Goal: Transaction & Acquisition: Purchase product/service

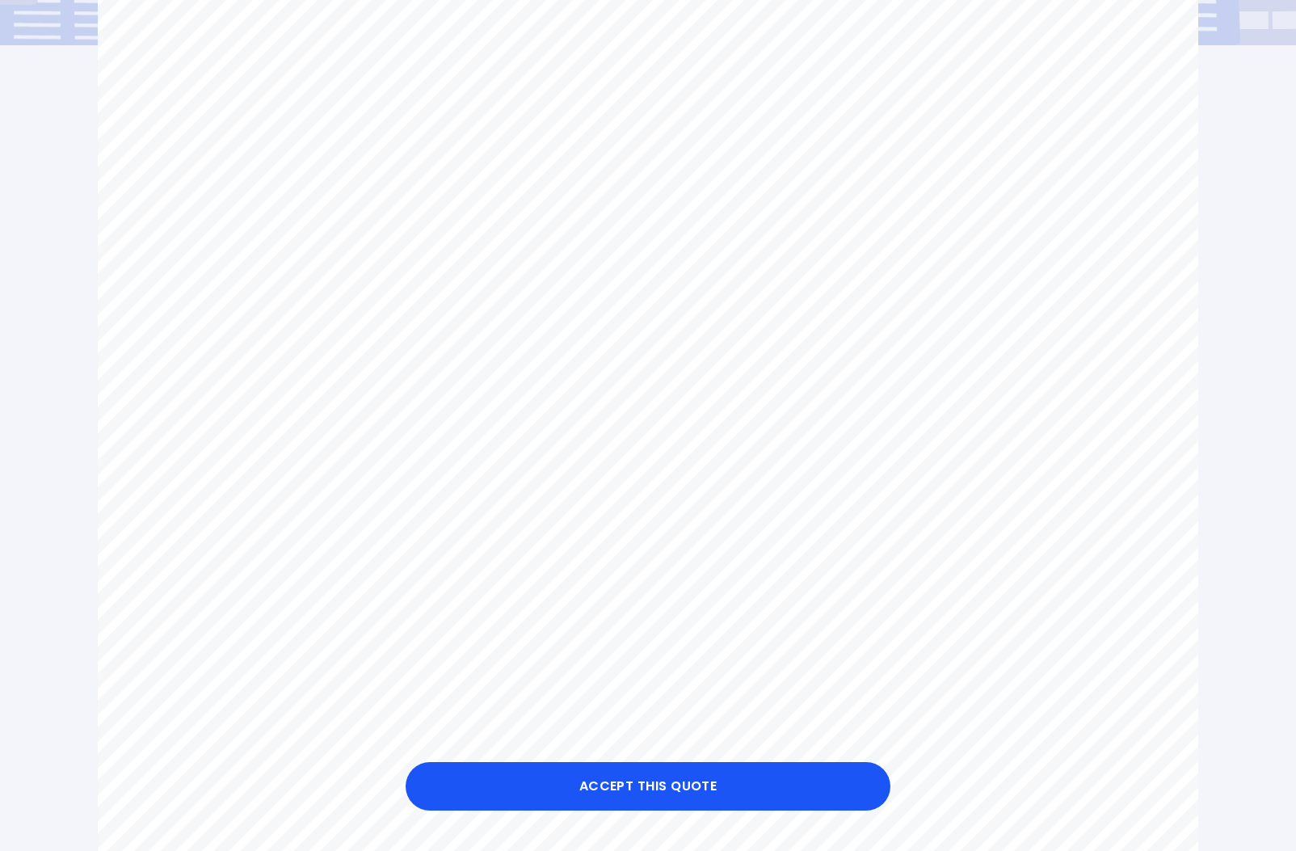
scroll to position [400, 0]
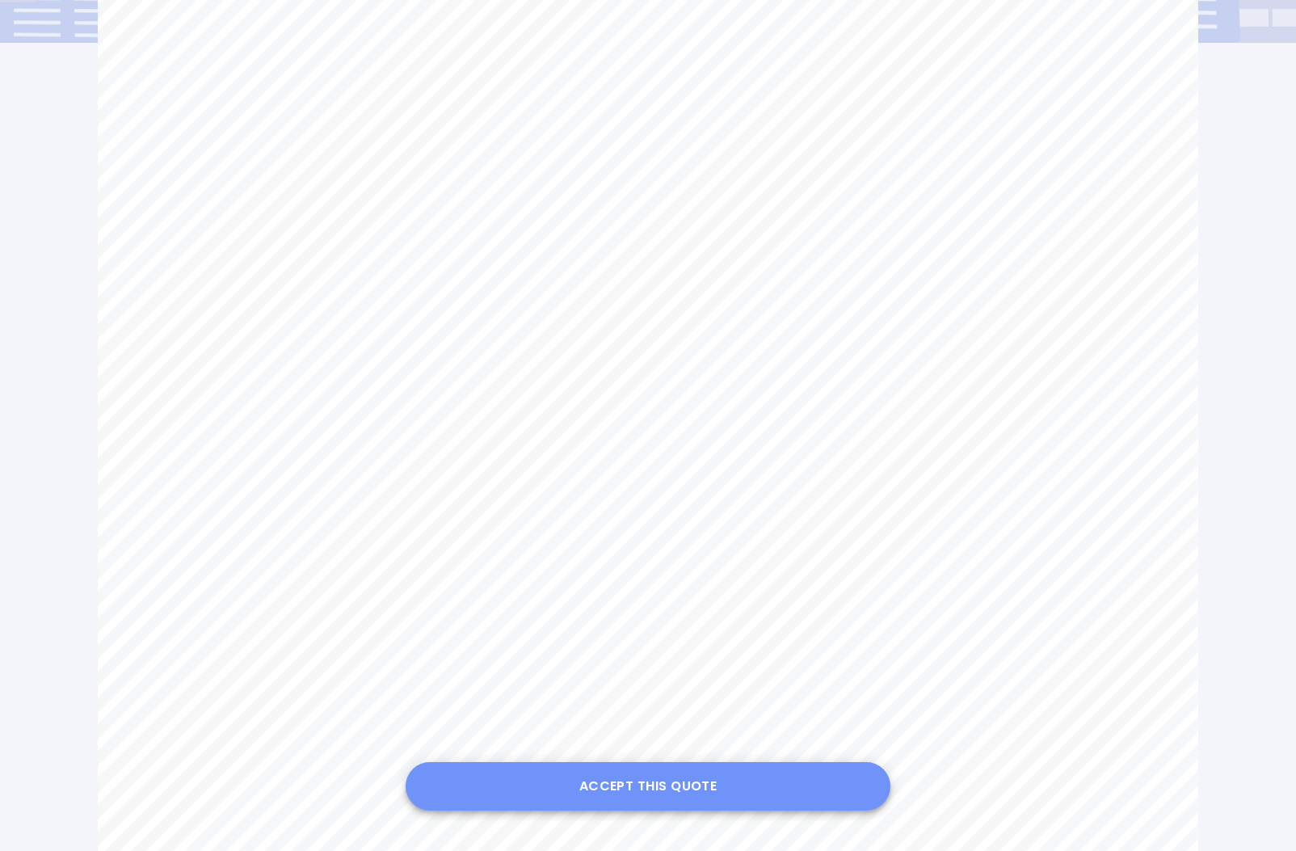
click at [680, 784] on button "Accept this Quote" at bounding box center [648, 786] width 485 height 48
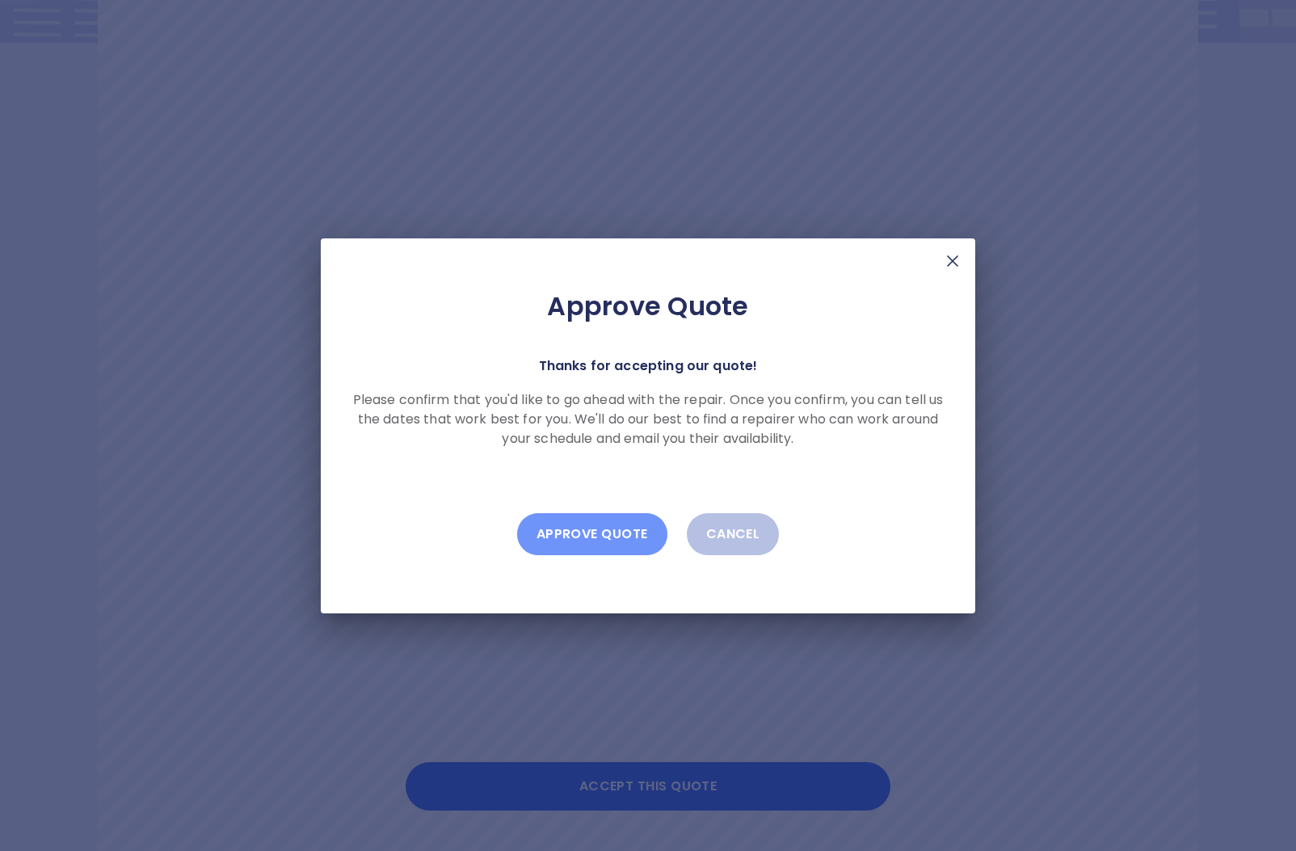
click at [592, 531] on button "Approve Quote" at bounding box center [592, 534] width 150 height 42
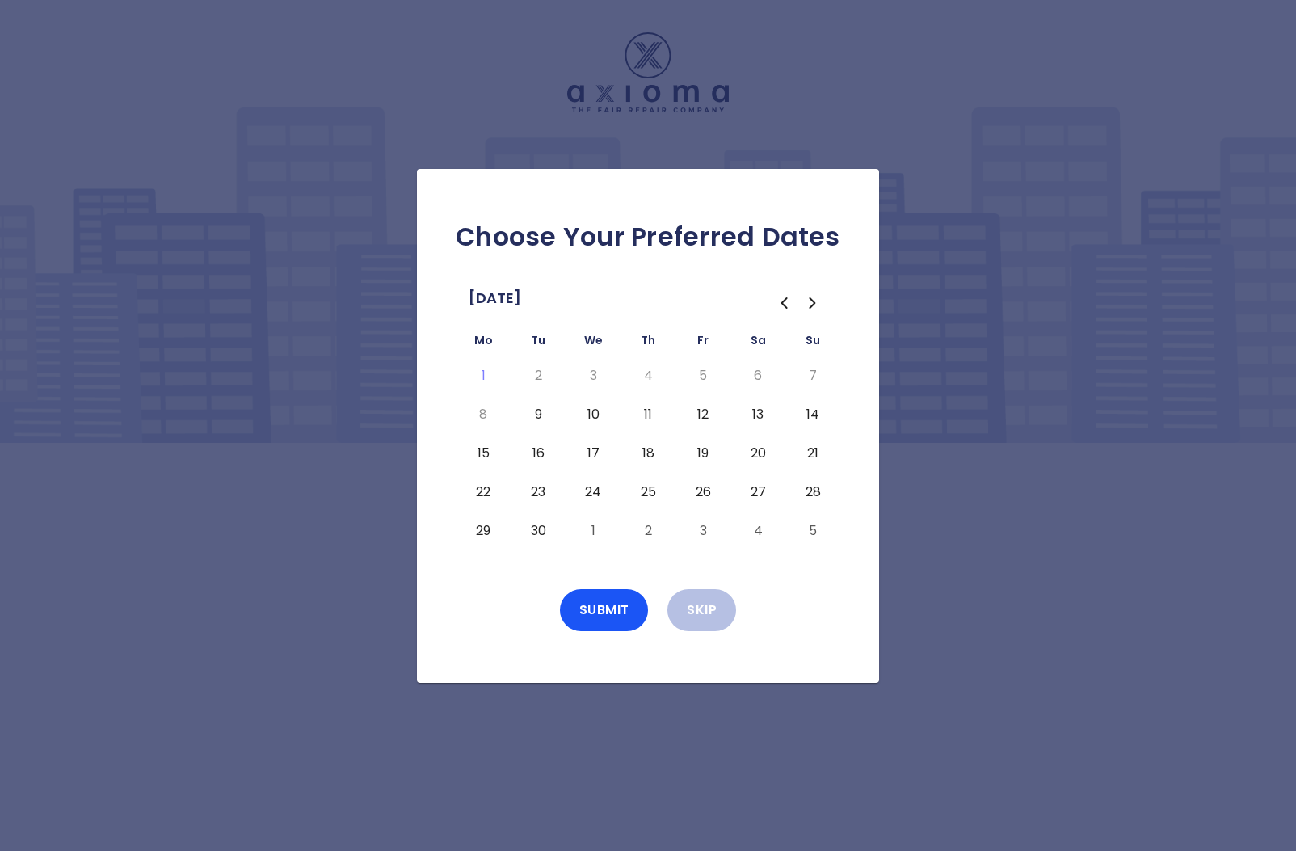
click at [478, 448] on button "15" at bounding box center [483, 453] width 29 height 26
click at [536, 448] on button "16" at bounding box center [537, 453] width 29 height 26
click at [591, 449] on button "17" at bounding box center [592, 453] width 29 height 26
click at [644, 450] on button "18" at bounding box center [647, 453] width 29 height 26
click at [700, 451] on button "19" at bounding box center [702, 453] width 29 height 26
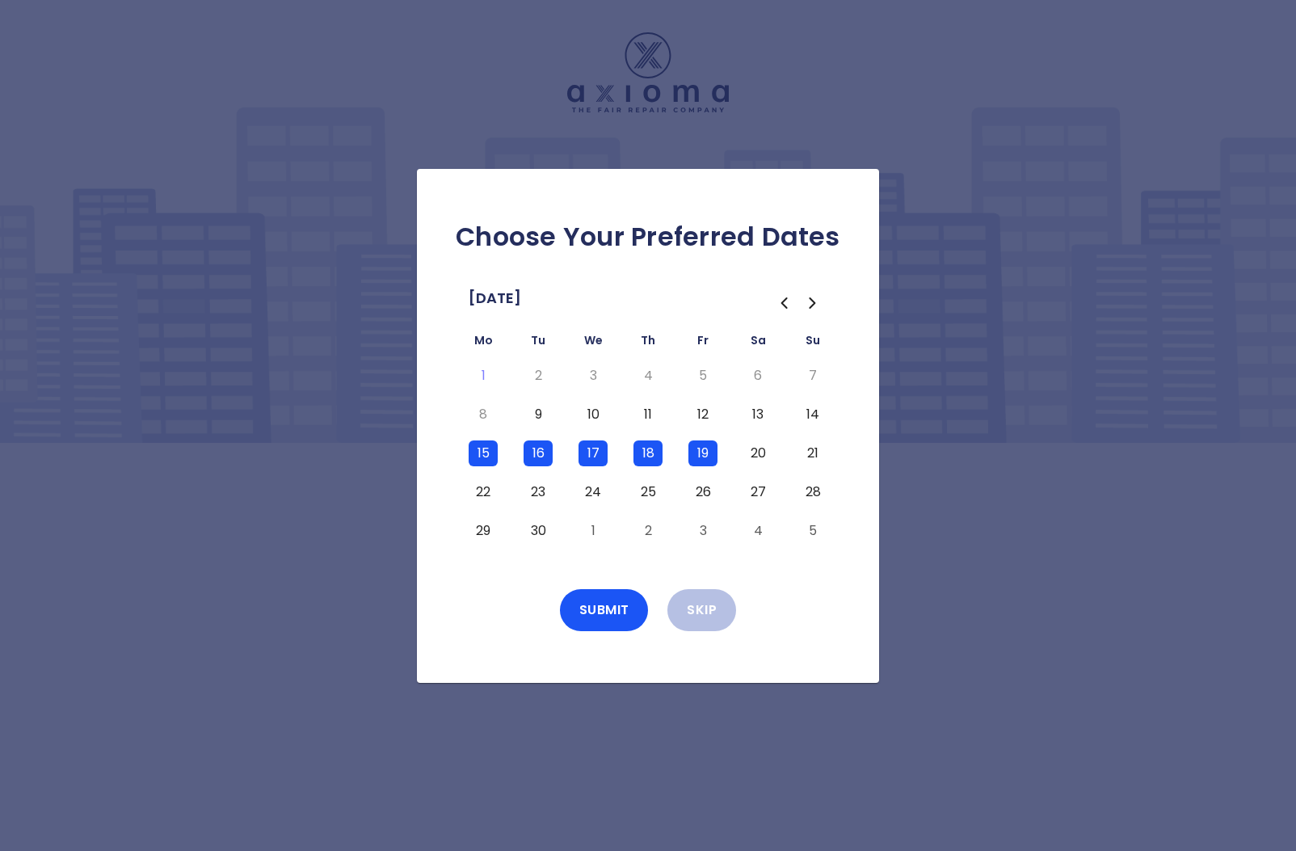
click at [755, 451] on button "20" at bounding box center [757, 453] width 29 height 26
click at [596, 603] on button "Submit" at bounding box center [604, 610] width 89 height 42
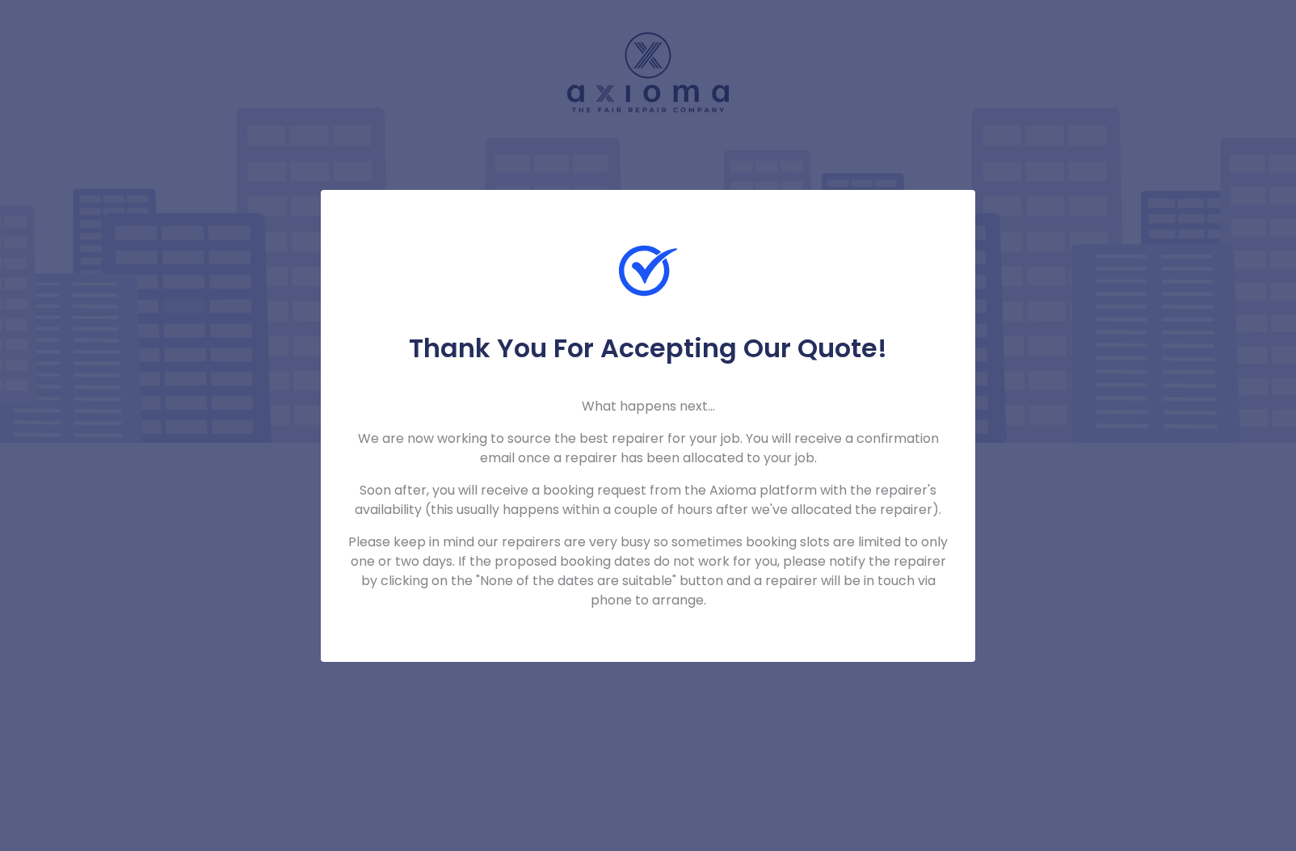
click at [1028, 610] on div "Thank You For Accepting Our Quote! What happens next... We are now working to s…" at bounding box center [648, 425] width 1296 height 851
